Goal: Transaction & Acquisition: Purchase product/service

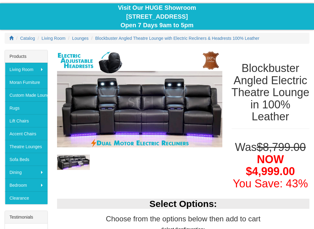
scroll to position [54, 0]
click at [30, 195] on link "Clearance" at bounding box center [26, 198] width 43 height 13
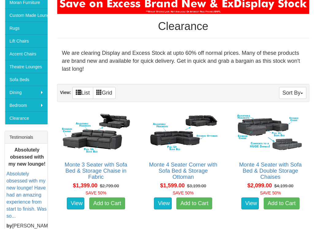
scroll to position [134, 0]
click at [299, 92] on button "Sort By" at bounding box center [292, 93] width 27 height 12
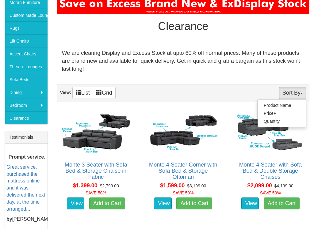
click at [273, 114] on link "Price+" at bounding box center [281, 113] width 48 height 8
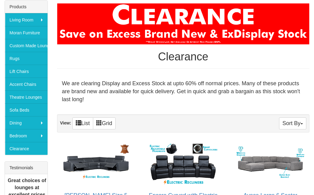
scroll to position [102, 0]
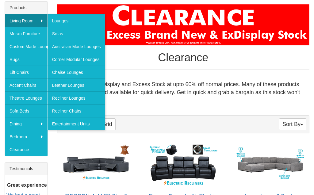
click at [63, 20] on link "Lounges" at bounding box center [76, 20] width 58 height 13
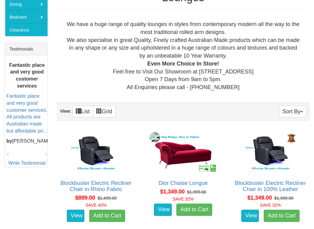
scroll to position [222, 0]
click at [295, 113] on button "Sort By" at bounding box center [292, 112] width 27 height 12
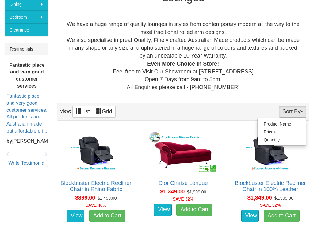
click at [271, 132] on link "Price+" at bounding box center [281, 132] width 48 height 8
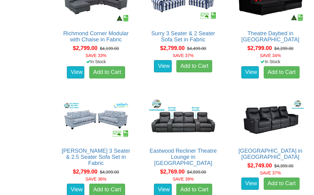
scroll to position [3188, 0]
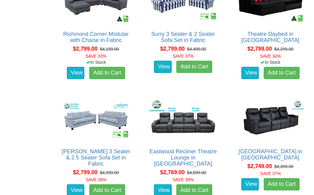
click at [272, 120] on img at bounding box center [270, 120] width 71 height 44
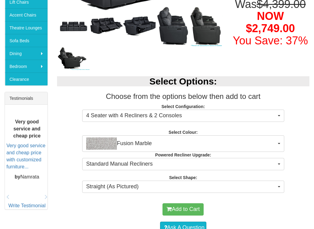
scroll to position [173, 0]
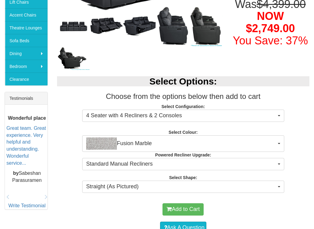
click at [278, 165] on button "Standard Manual Recliners" at bounding box center [183, 164] width 202 height 12
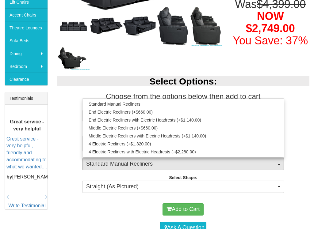
click at [277, 166] on div at bounding box center [157, 114] width 314 height 229
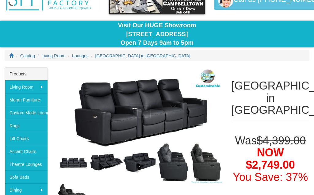
scroll to position [33, 0]
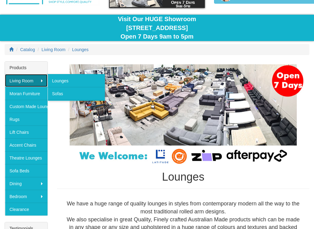
scroll to position [42, 0]
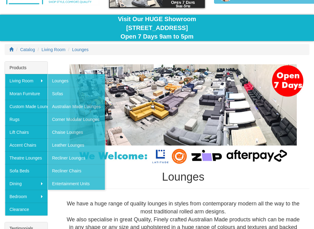
click at [34, 68] on div "Products" at bounding box center [26, 68] width 43 height 13
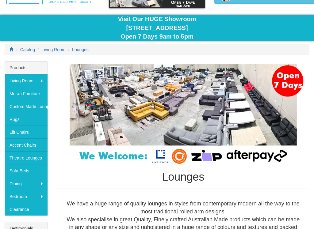
click at [34, 68] on div "Products" at bounding box center [26, 68] width 43 height 13
click at [24, 69] on div "Products" at bounding box center [26, 68] width 43 height 13
click at [26, 51] on span "Catalog" at bounding box center [27, 49] width 15 height 5
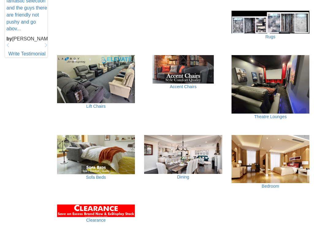
scroll to position [325, 0]
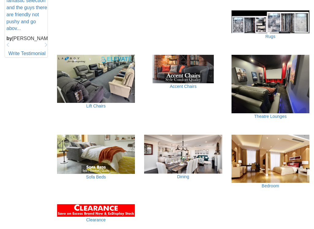
click at [186, 174] on link "Dining" at bounding box center [183, 176] width 12 height 5
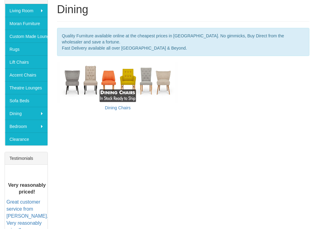
scroll to position [112, 0]
